Goal: Understand process/instructions: Learn about a topic

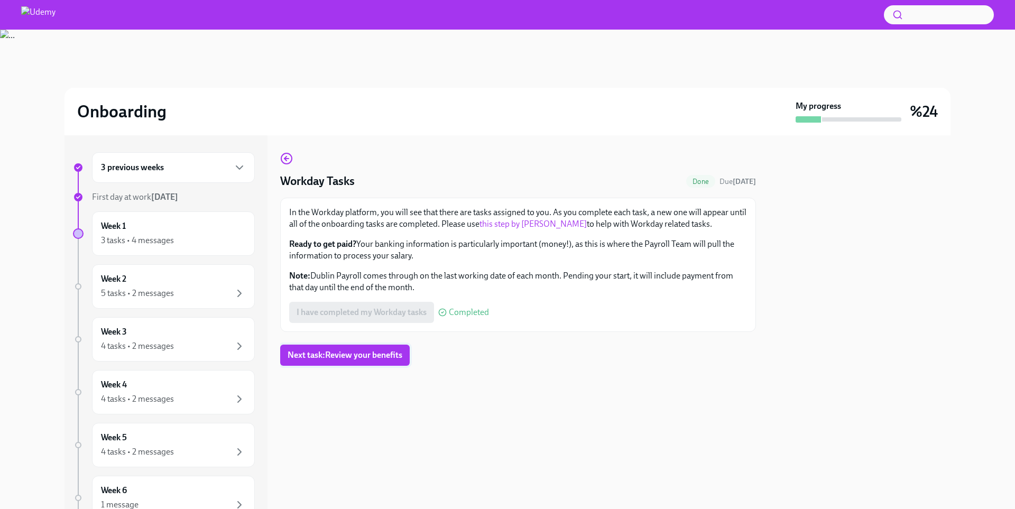
click at [364, 359] on span "Next task : Review your benefits" at bounding box center [345, 355] width 115 height 11
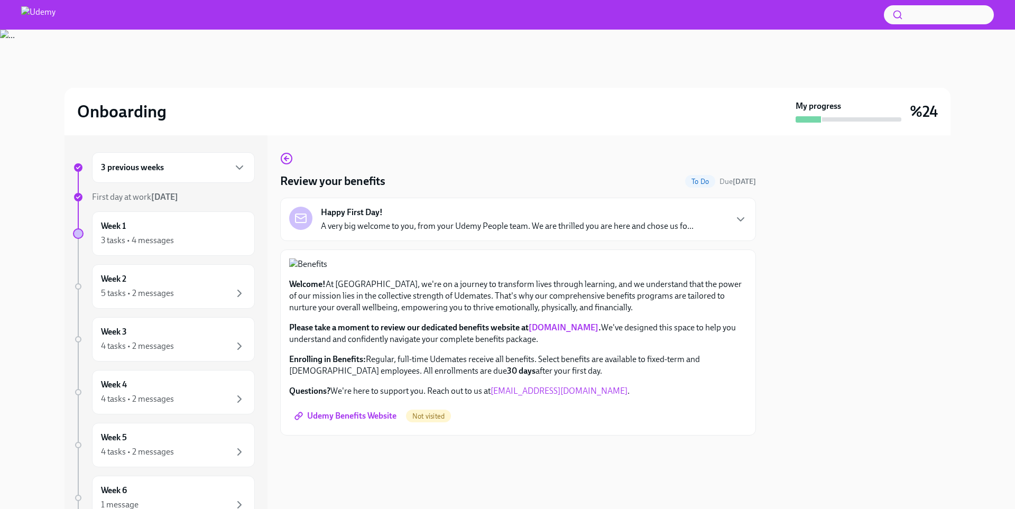
scroll to position [1, 0]
click at [818, 267] on div at bounding box center [859, 322] width 182 height 374
click at [520, 396] on link "benefits@udemy.com" at bounding box center [558, 391] width 137 height 10
click at [375, 427] on link "Udemy Benefits Website" at bounding box center [346, 415] width 115 height 21
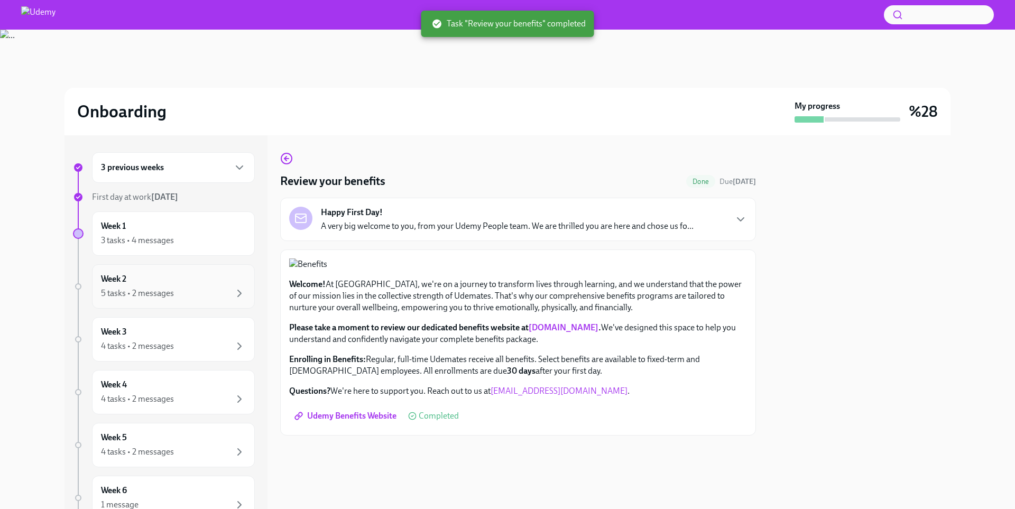
click at [201, 281] on div "Week 2 5 tasks • 2 messages" at bounding box center [173, 286] width 145 height 26
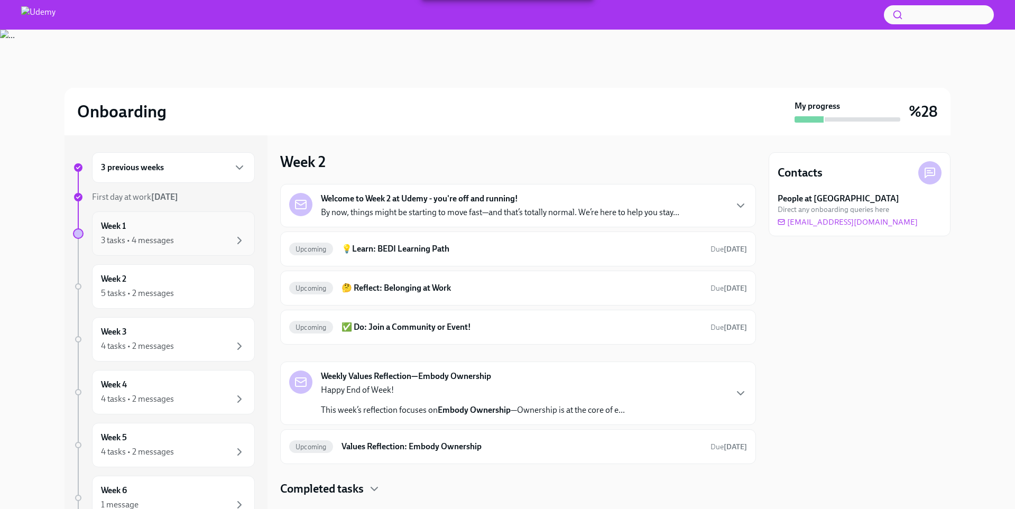
click at [158, 240] on div "3 tasks • 4 messages" at bounding box center [137, 241] width 73 height 12
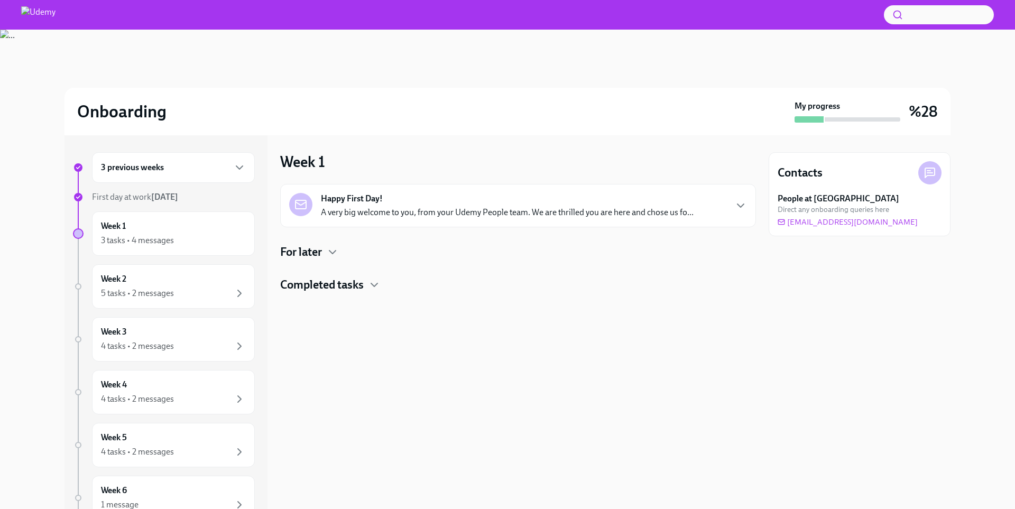
click at [319, 247] on h4 "For later" at bounding box center [301, 252] width 42 height 16
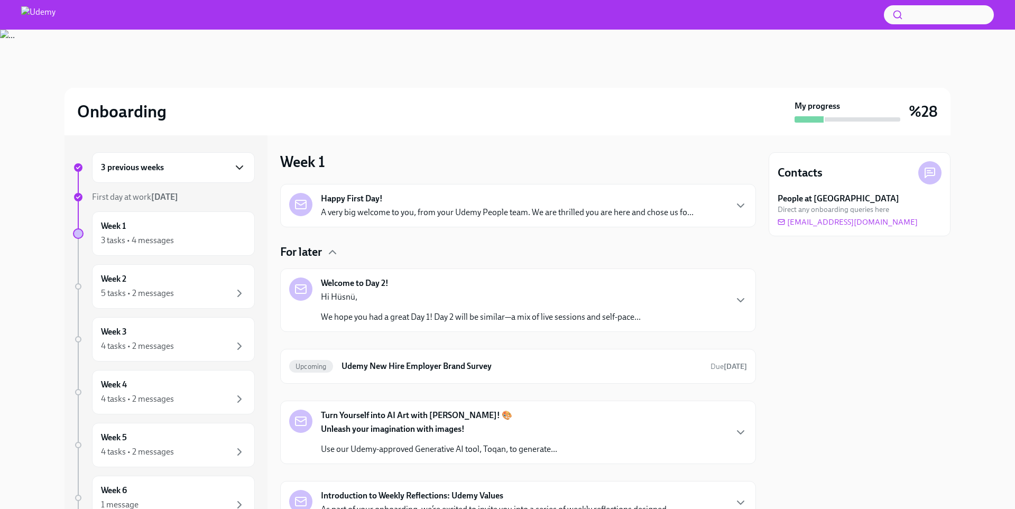
click at [235, 166] on icon "button" at bounding box center [239, 167] width 13 height 13
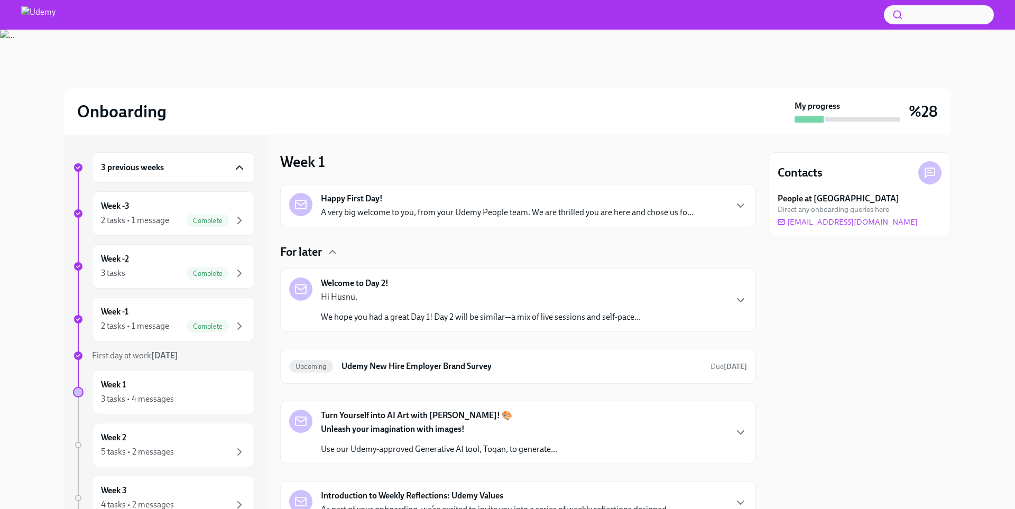
click at [227, 174] on div "3 previous weeks" at bounding box center [173, 167] width 163 height 31
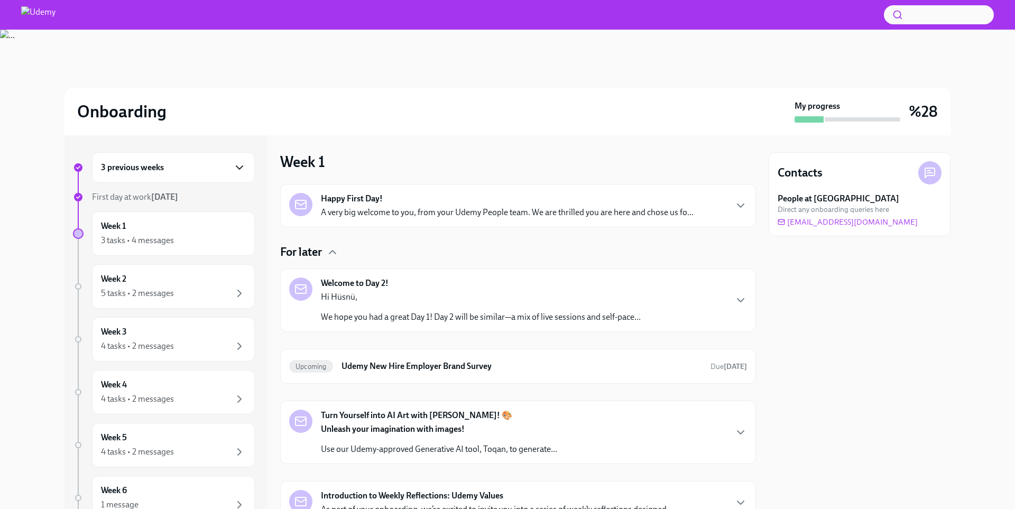
click at [227, 174] on div "3 previous weeks" at bounding box center [173, 167] width 163 height 31
